Goal: Transaction & Acquisition: Book appointment/travel/reservation

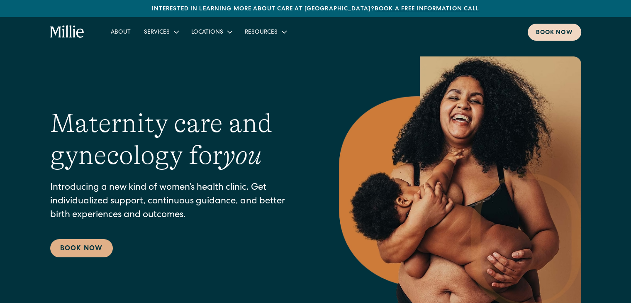
click at [554, 28] on link "Book now" at bounding box center [553, 32] width 53 height 17
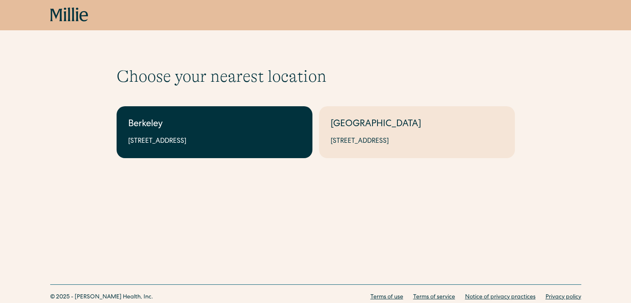
click at [190, 133] on link "Berkeley [STREET_ADDRESS]" at bounding box center [215, 132] width 196 height 52
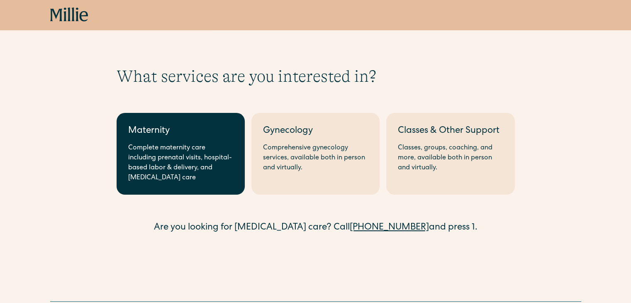
click at [148, 165] on div "Complete maternity care including prenatal visits, hospital-based labor & deliv…" at bounding box center [180, 163] width 105 height 40
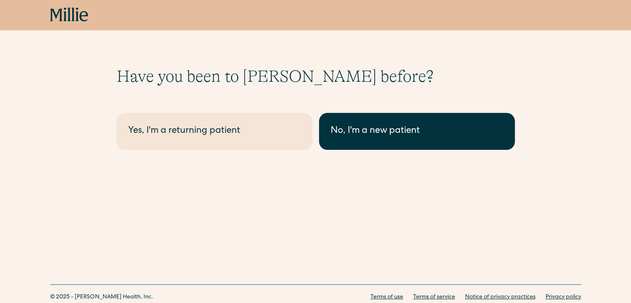
click at [360, 135] on div "No, I'm a new patient" at bounding box center [417, 131] width 173 height 14
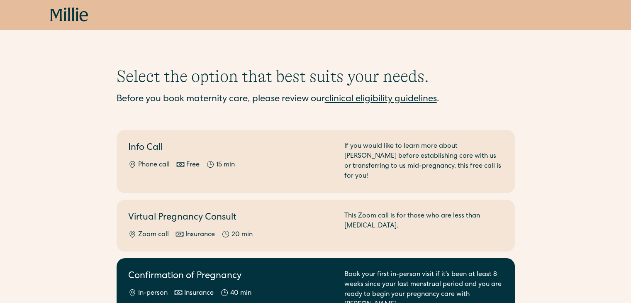
click at [152, 258] on link "Confirmation of Pregnancy In-person Insurance 40 min Book your first in-person …" at bounding box center [316, 289] width 398 height 63
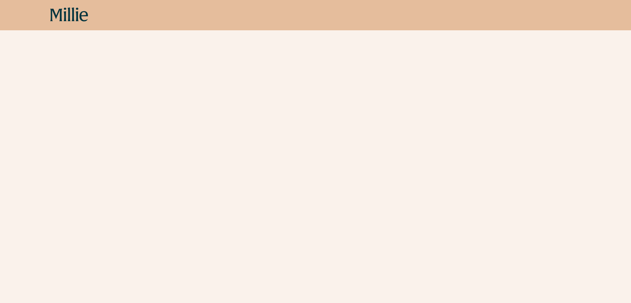
scroll to position [255, 0]
